Goal: Information Seeking & Learning: Learn about a topic

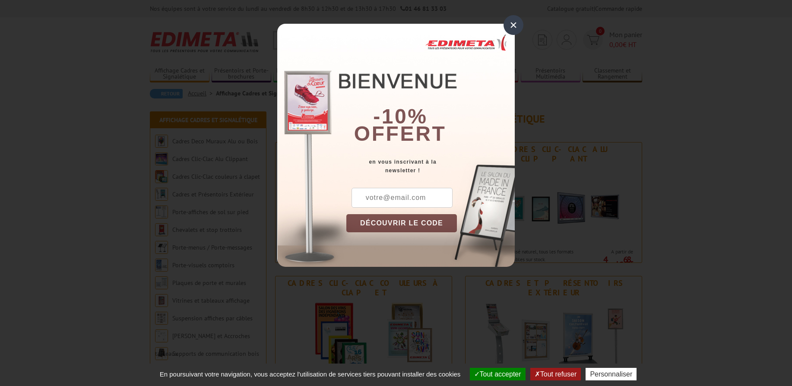
click at [512, 22] on div "×" at bounding box center [514, 25] width 20 height 20
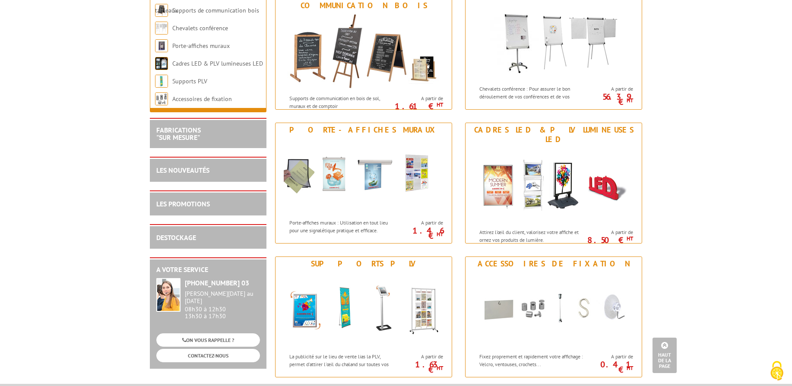
scroll to position [821, 0]
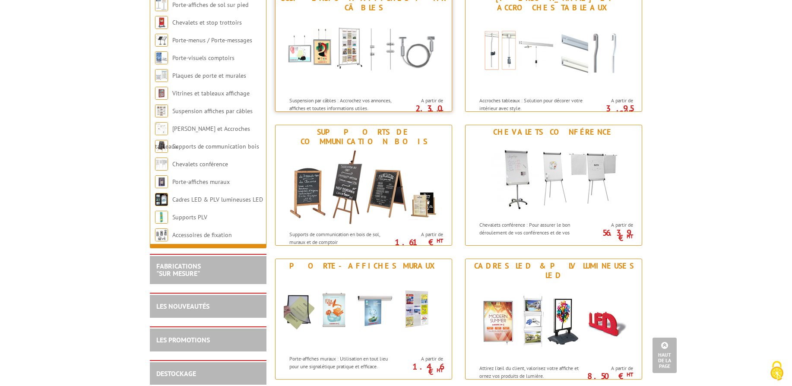
click at [352, 97] on p "Suspension par câbles : Accrochez vos annonces, affiches et toutes informations…" at bounding box center [342, 104] width 107 height 15
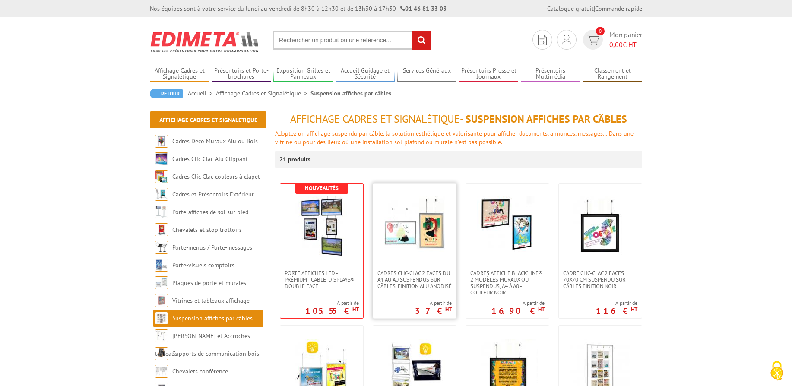
click at [412, 238] on img at bounding box center [414, 227] width 60 height 60
